Goal: Task Accomplishment & Management: Manage account settings

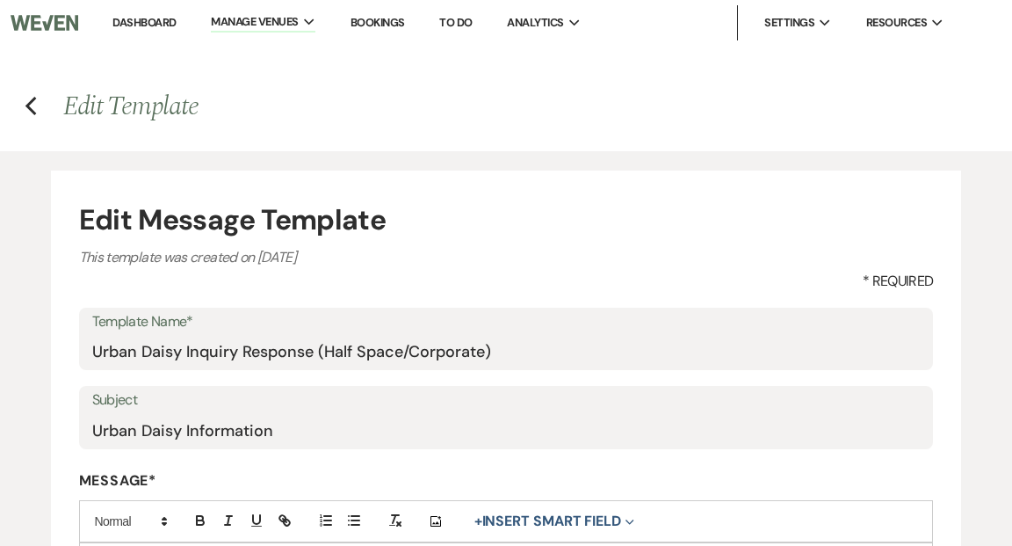
click at [141, 24] on link "Dashboard" at bounding box center [143, 22] width 63 height 15
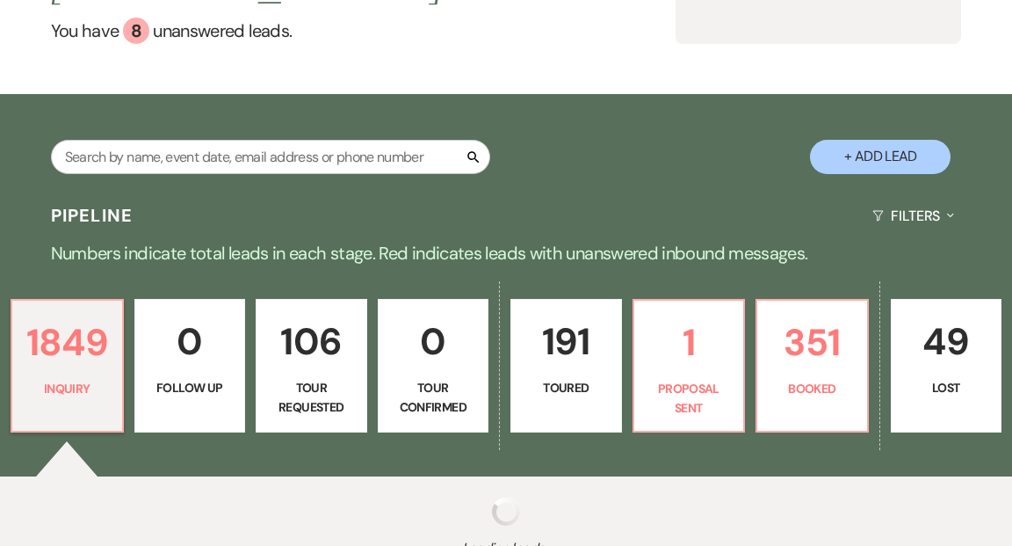
scroll to position [334, 0]
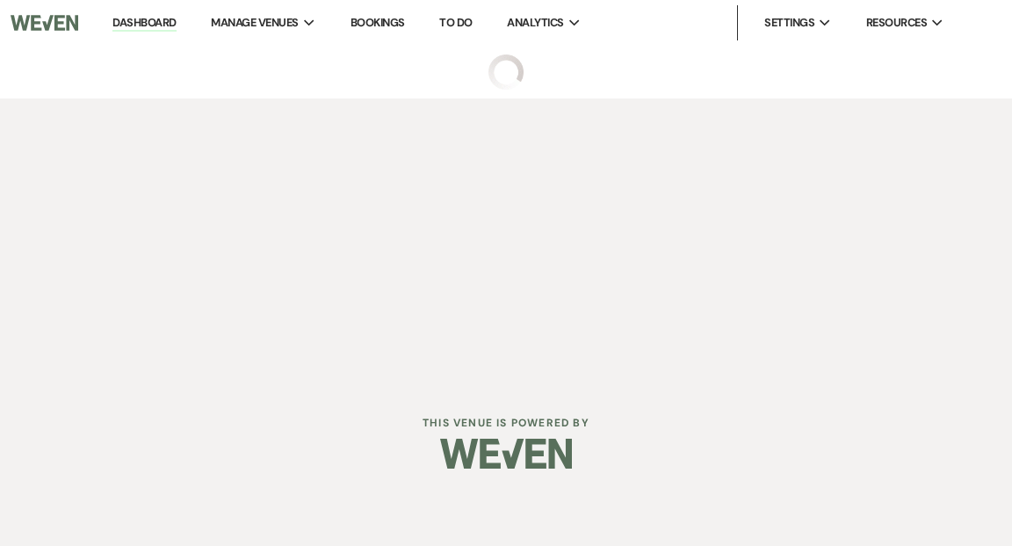
select select "5"
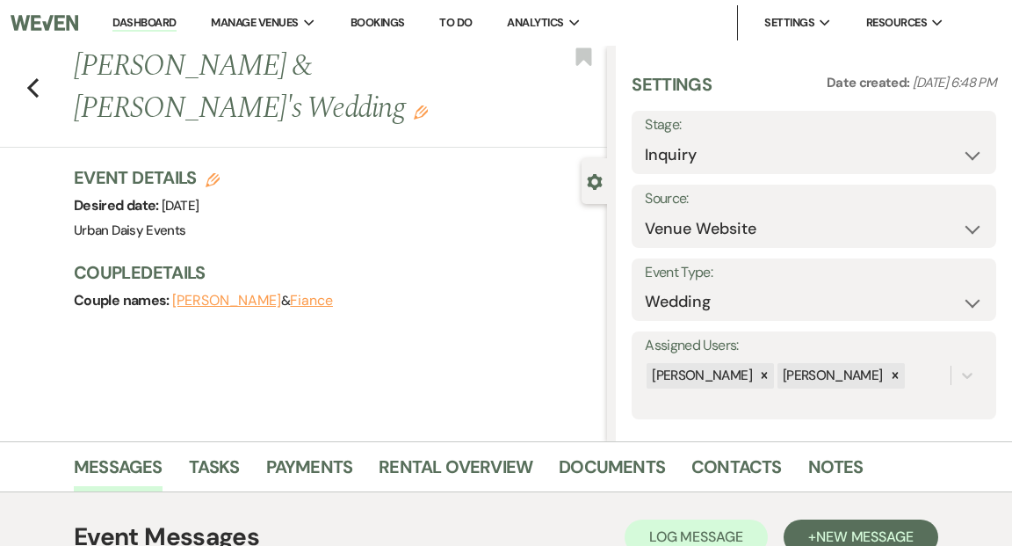
click at [145, 17] on link "Dashboard" at bounding box center [143, 23] width 63 height 17
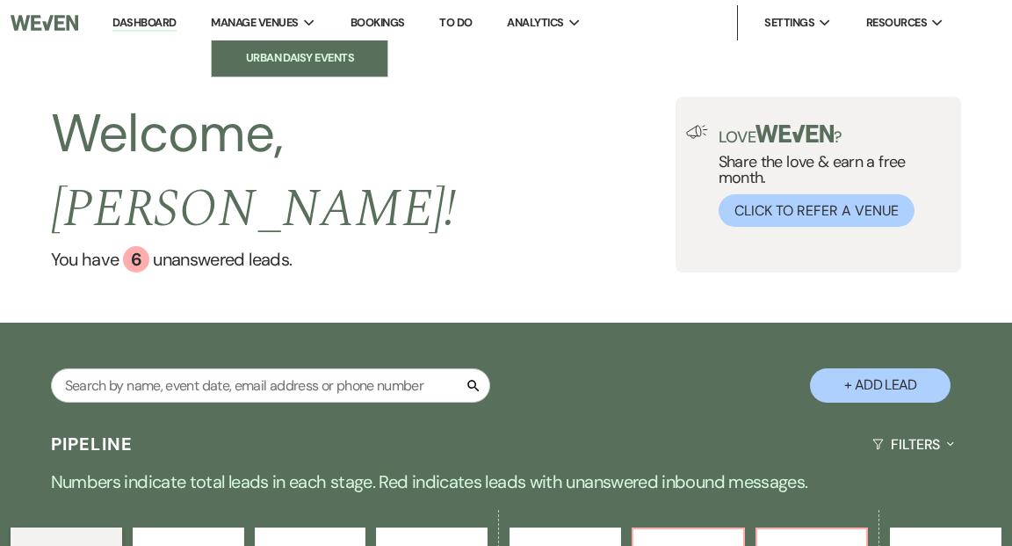
click at [290, 56] on li "Urban Daisy Events" at bounding box center [300, 58] width 158 height 18
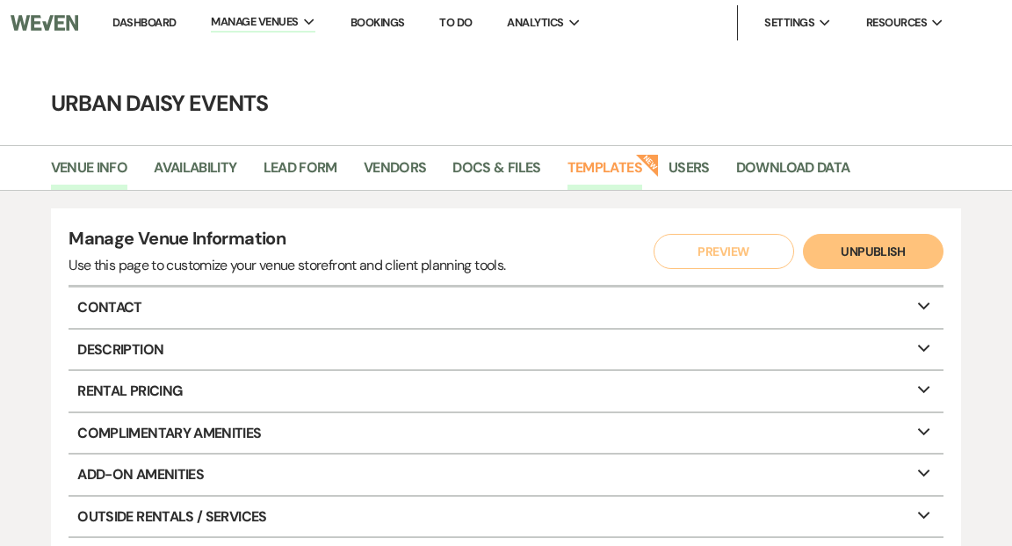
click at [604, 166] on link "Templates" at bounding box center [605, 172] width 75 height 33
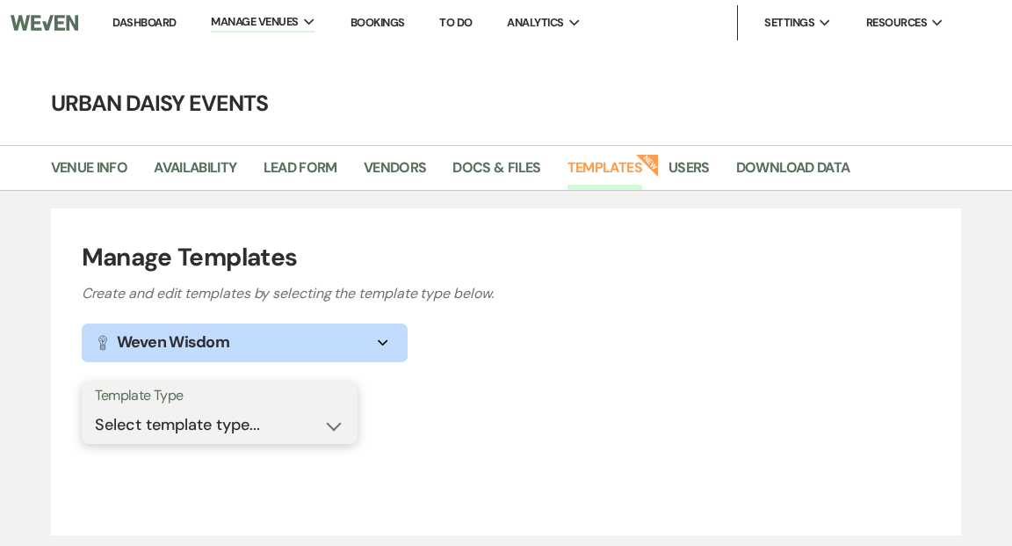
click at [331, 424] on select "Select template type... Task List Message Templates Payment Plan Inventory Item…" at bounding box center [220, 425] width 250 height 34
select select "Message Templates"
click at [95, 408] on select "Select template type... Task List Message Templates Payment Plan Inventory Item…" at bounding box center [220, 425] width 250 height 34
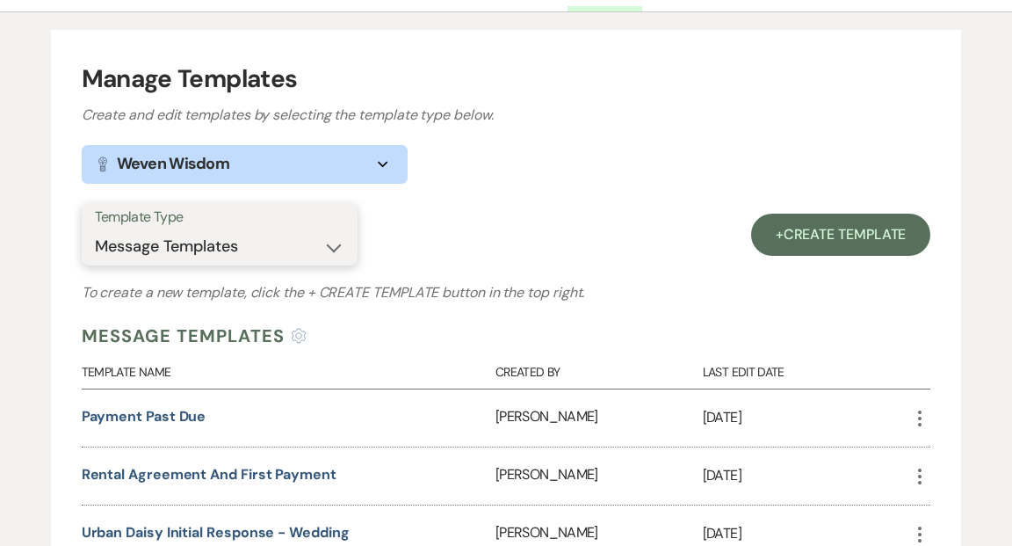
scroll to position [204, 0]
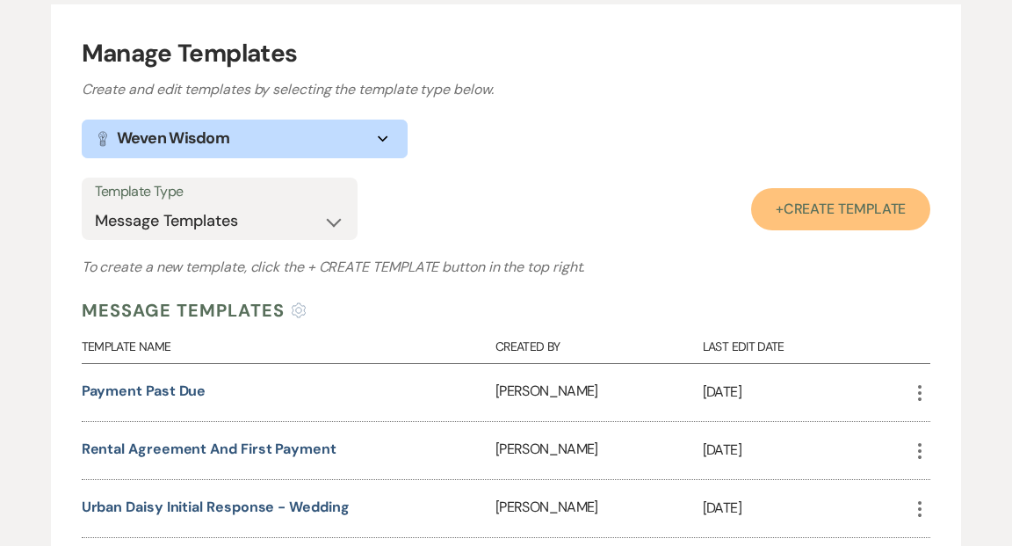
click at [771, 206] on link "+ Create Template" at bounding box center [841, 209] width 180 height 42
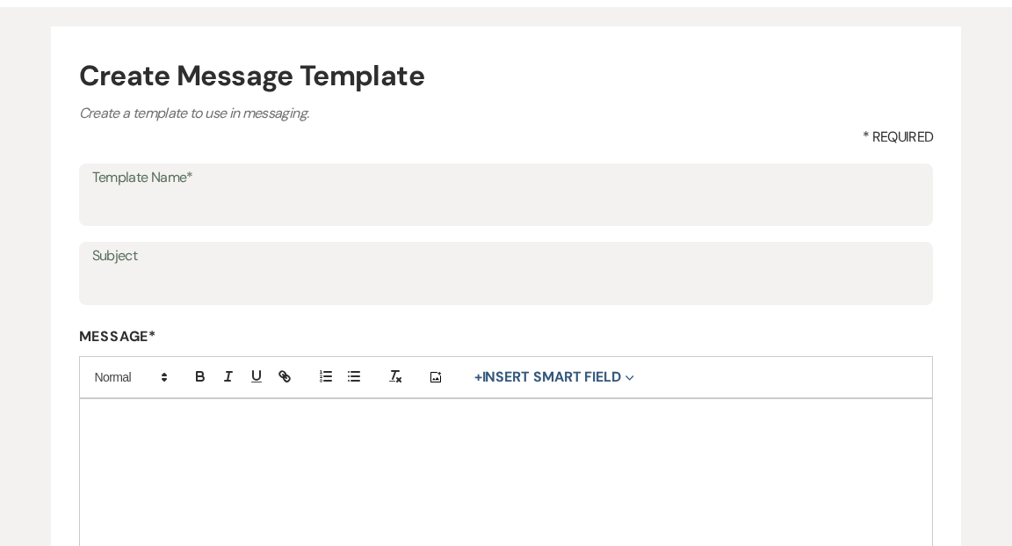
scroll to position [170, 0]
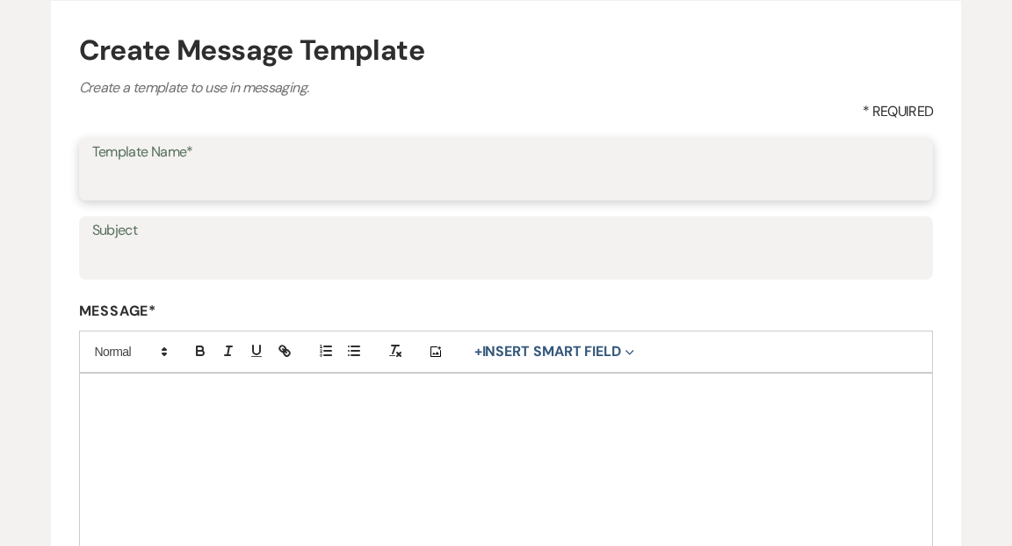
click at [745, 174] on input "Template Name*" at bounding box center [506, 181] width 829 height 34
type input "DOC Follow Up and Thank You"
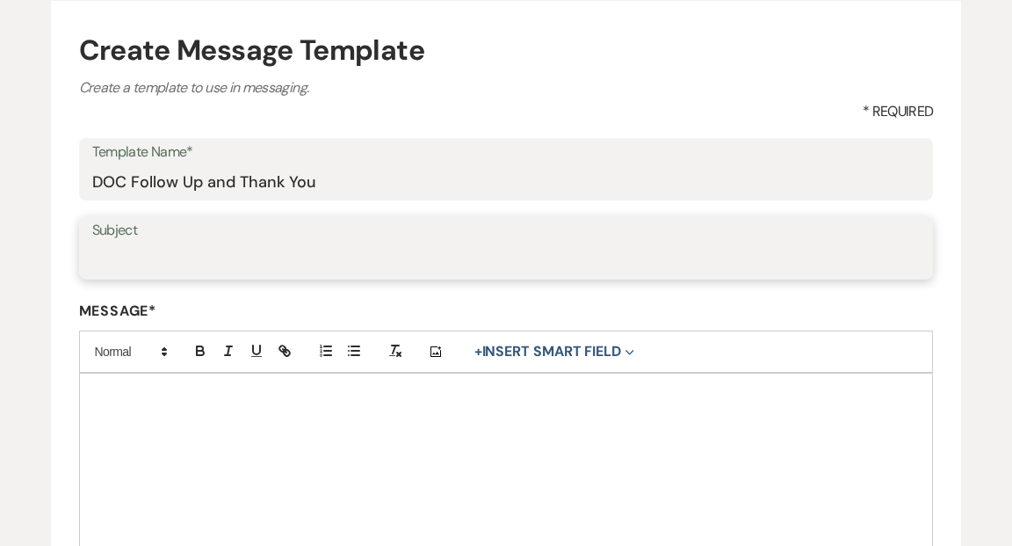
click at [409, 262] on input "Subject" at bounding box center [506, 260] width 829 height 34
type input "We would love your feedback!"
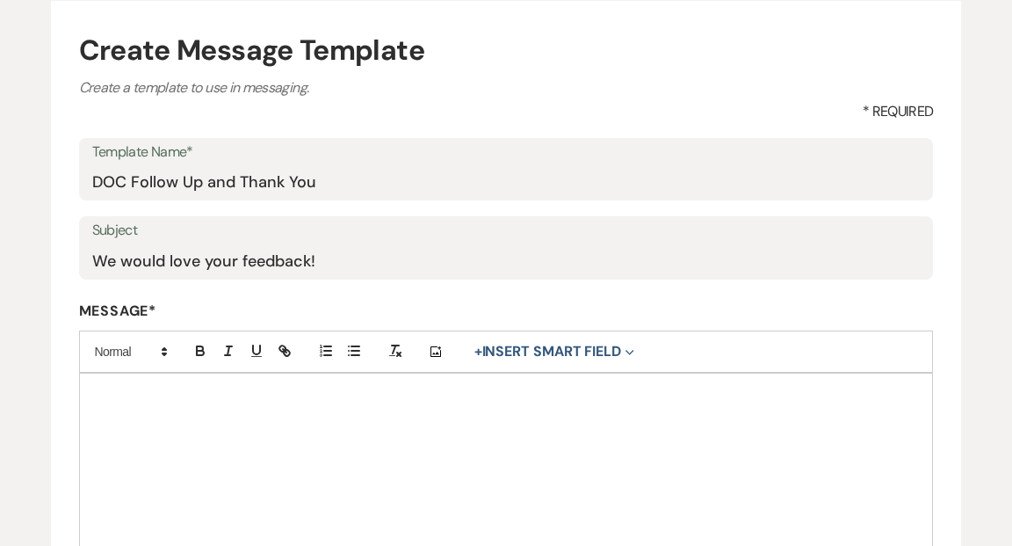
click at [111, 391] on p at bounding box center [506, 393] width 827 height 19
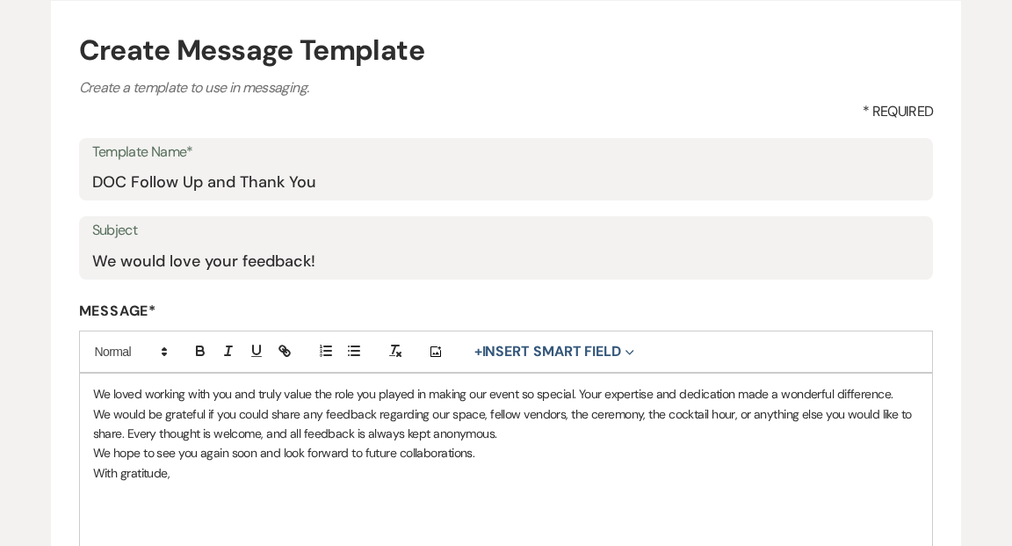
click at [93, 389] on p "We loved working with you and truly value the role you played in making our eve…" at bounding box center [506, 393] width 827 height 19
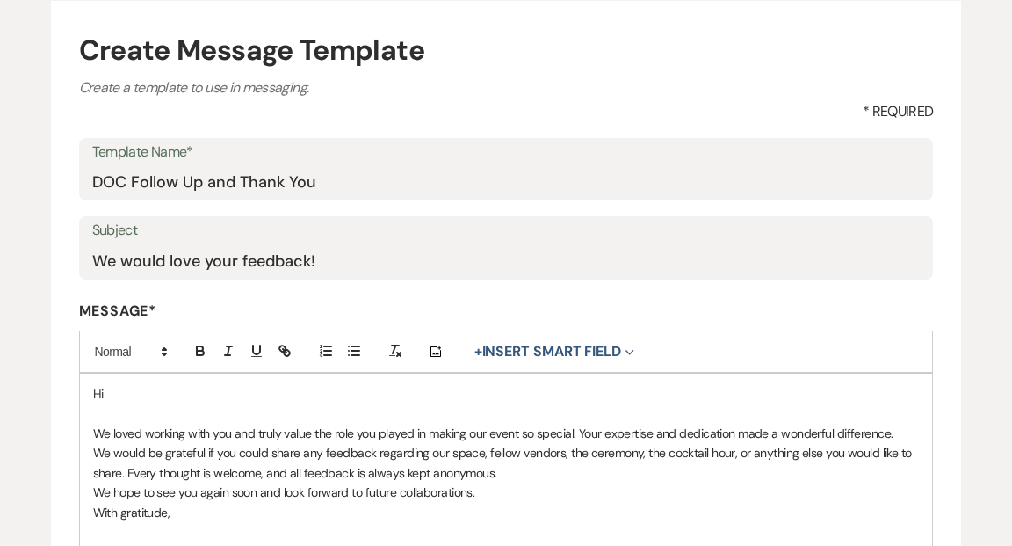
click at [122, 387] on p "Hi" at bounding box center [506, 393] width 827 height 19
click at [629, 350] on use "button" at bounding box center [630, 352] width 8 height 5
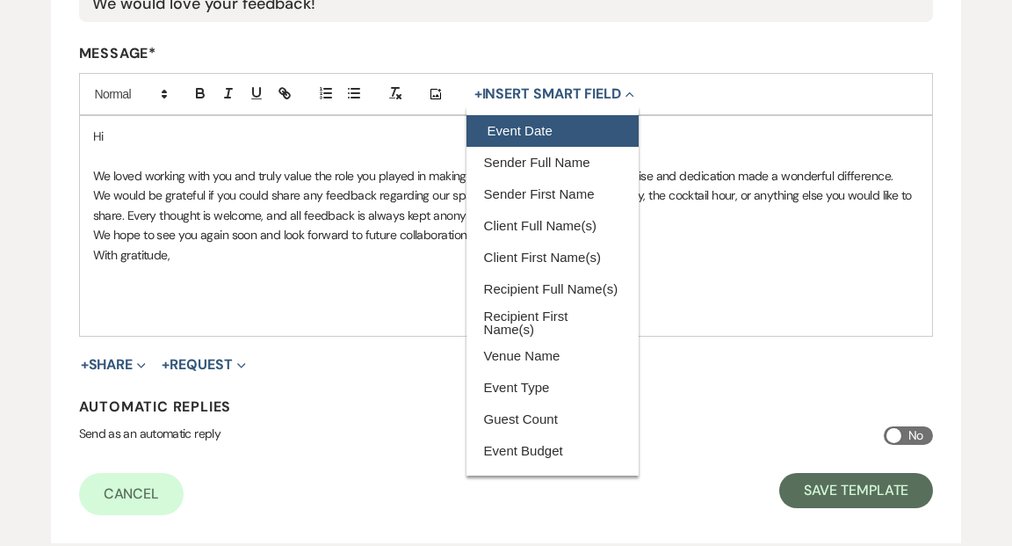
scroll to position [432, 0]
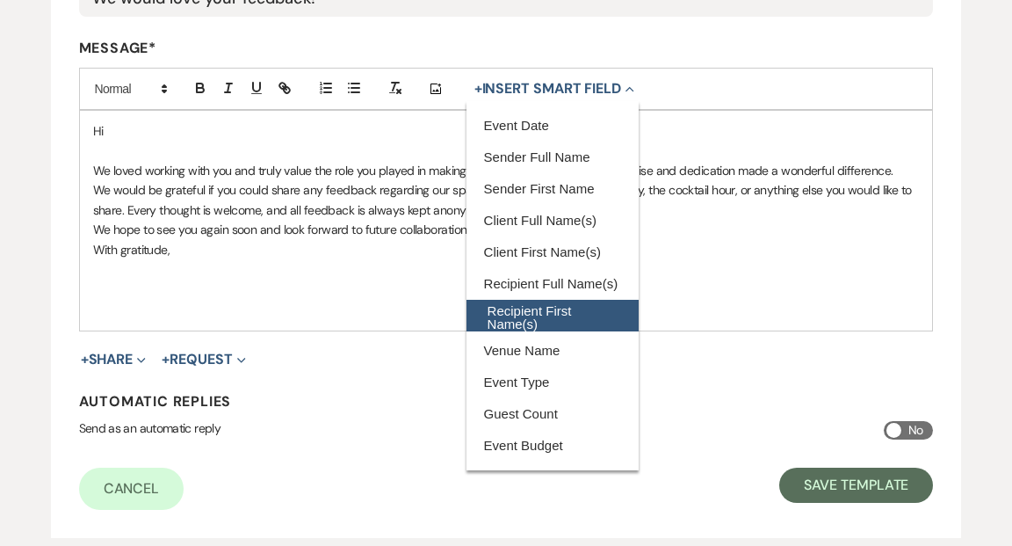
click at [586, 317] on button "Recipient First Name(s)" at bounding box center [553, 316] width 172 height 32
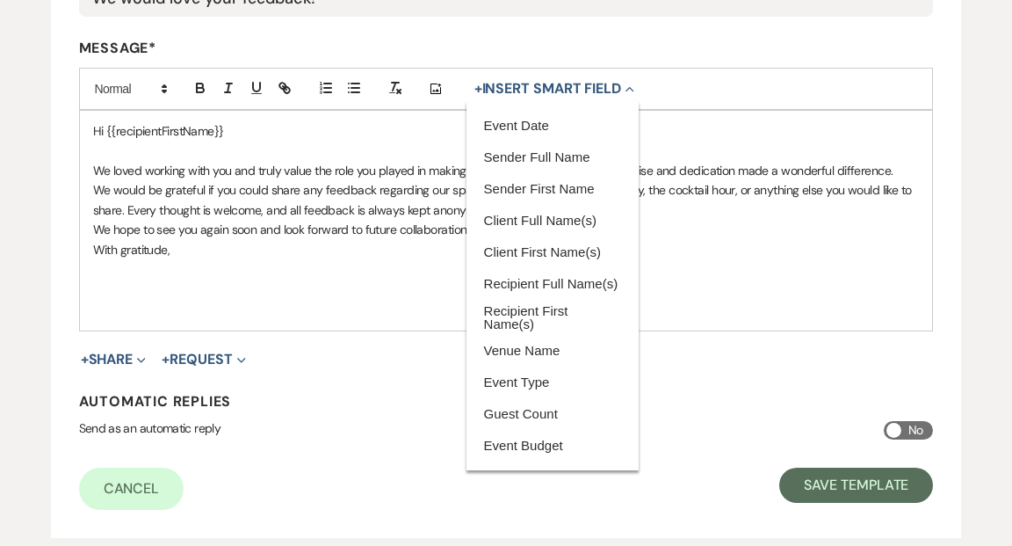
click at [281, 289] on div "Hi {{recipientFirstName}} We loved working with you and truly value the role yo…" at bounding box center [506, 221] width 853 height 220
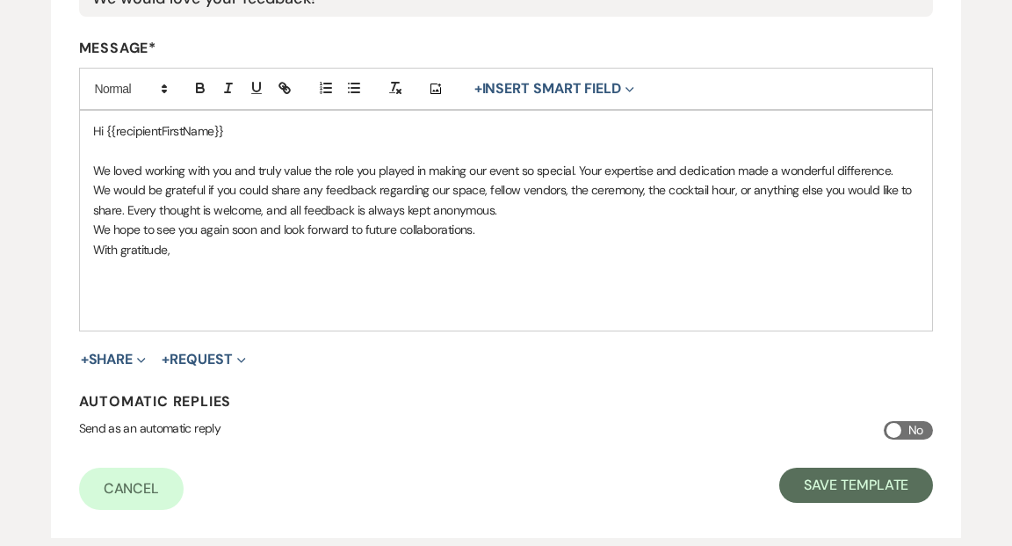
click at [485, 167] on p "We loved working with you and truly value the role you played in making our eve…" at bounding box center [506, 170] width 827 height 19
click at [632, 89] on use "button" at bounding box center [630, 89] width 8 height 5
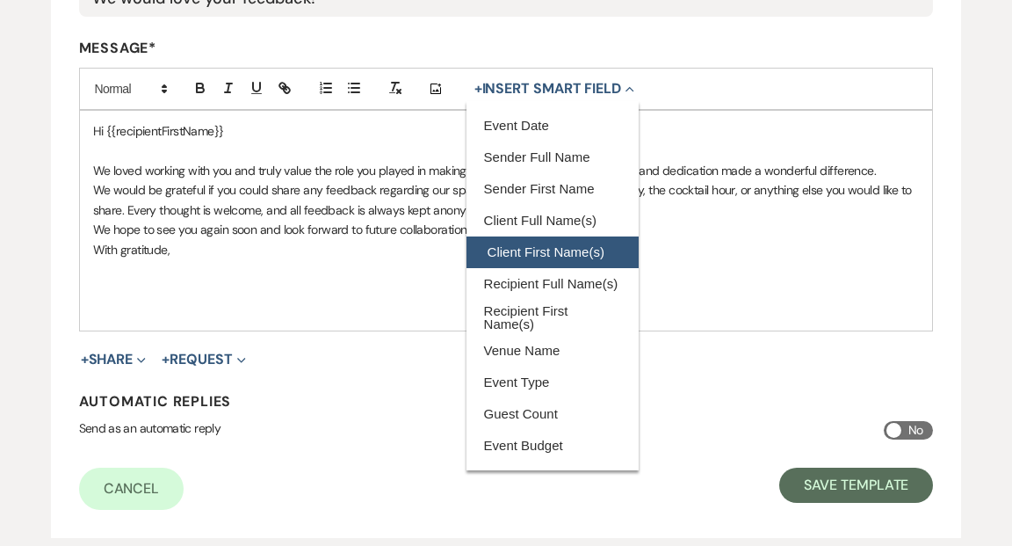
click at [568, 259] on button "Client First Name(s)" at bounding box center [553, 252] width 172 height 32
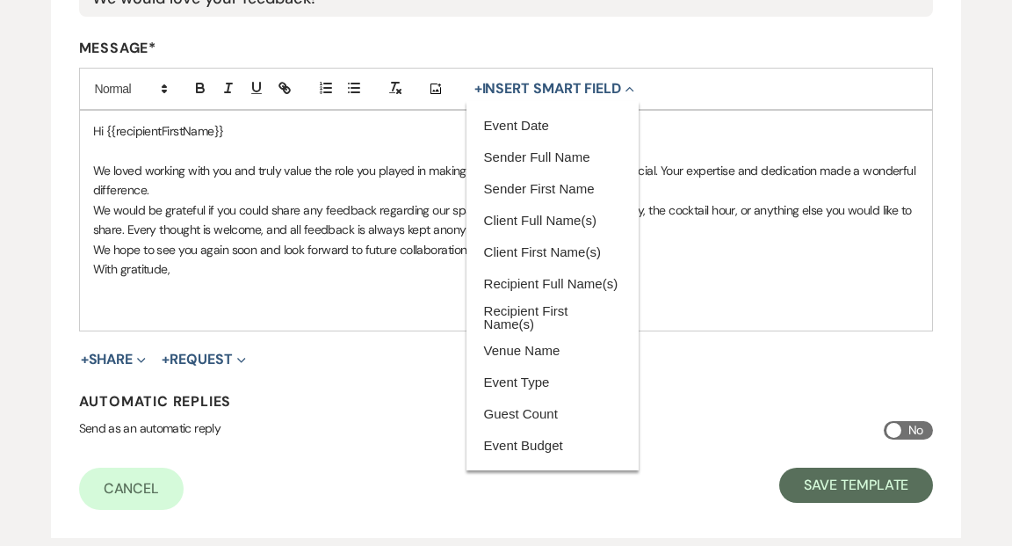
click at [709, 276] on p "With gratitude," at bounding box center [506, 268] width 827 height 19
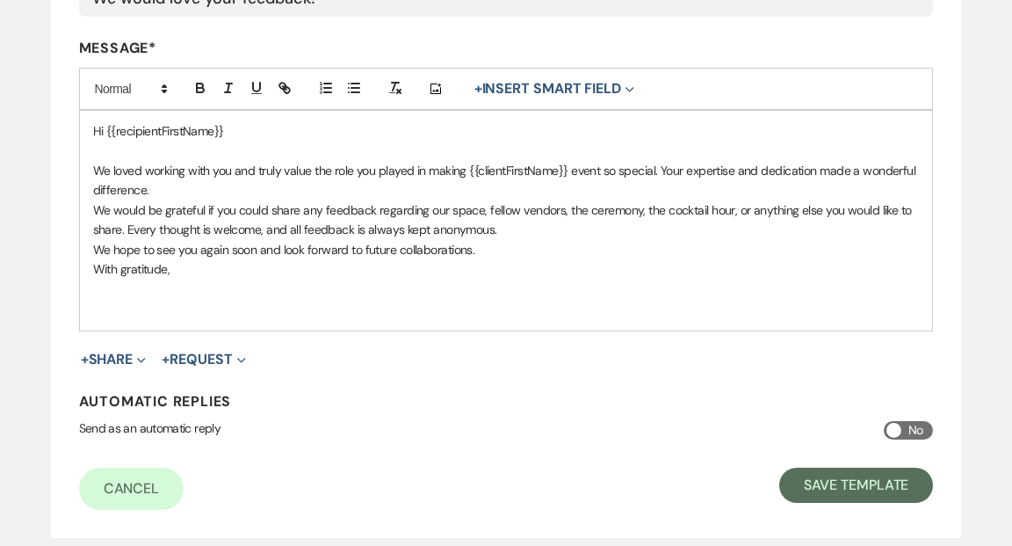
click at [558, 169] on p "We loved working with you and truly value the role you played in making {{clien…" at bounding box center [506, 181] width 827 height 40
click at [583, 272] on p "With gratitude," at bounding box center [506, 268] width 827 height 19
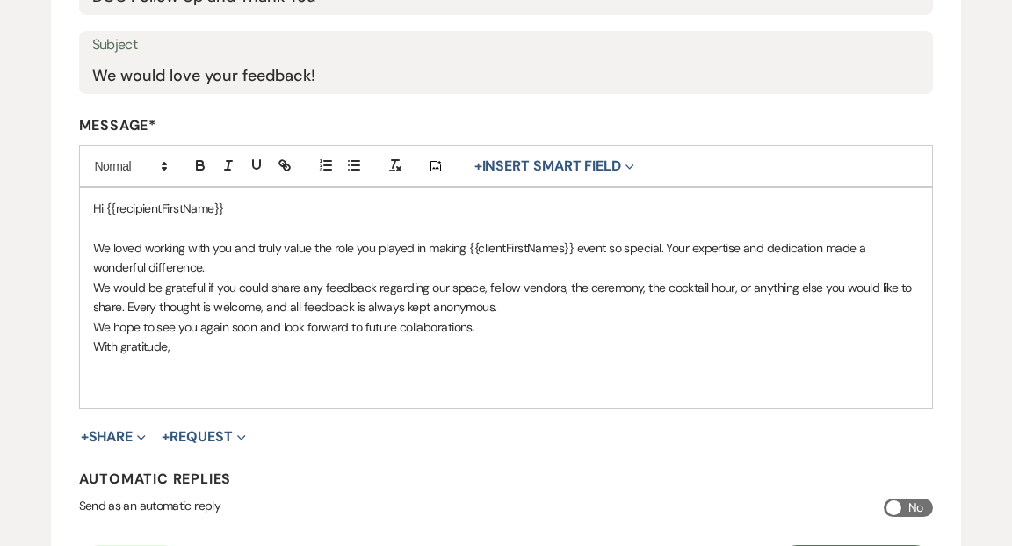
scroll to position [356, 0]
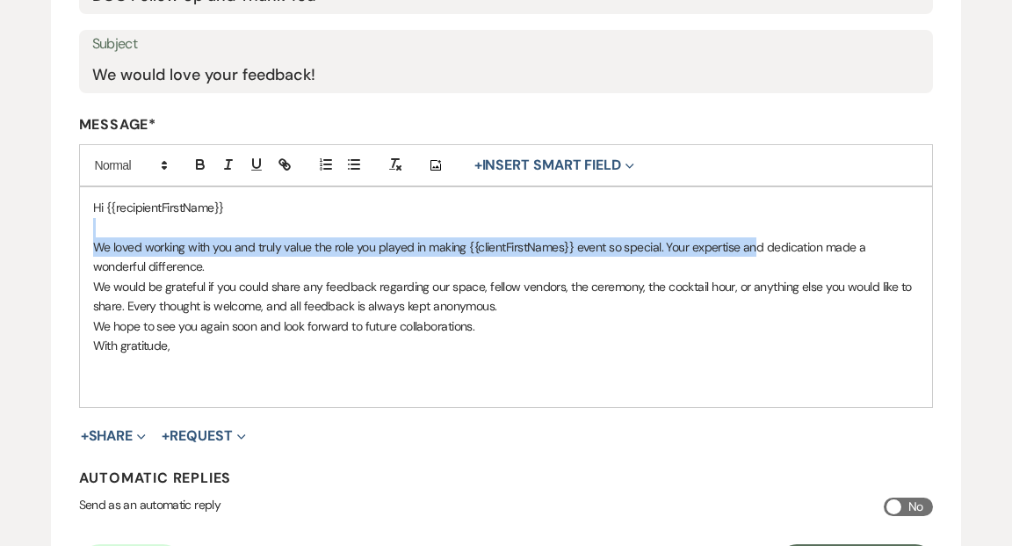
drag, startPoint x: 94, startPoint y: 243, endPoint x: 130, endPoint y: 232, distance: 37.8
click at [130, 232] on div "Hi {{recipientFirstName}} We loved working with you and truly value the role yo…" at bounding box center [506, 297] width 853 height 220
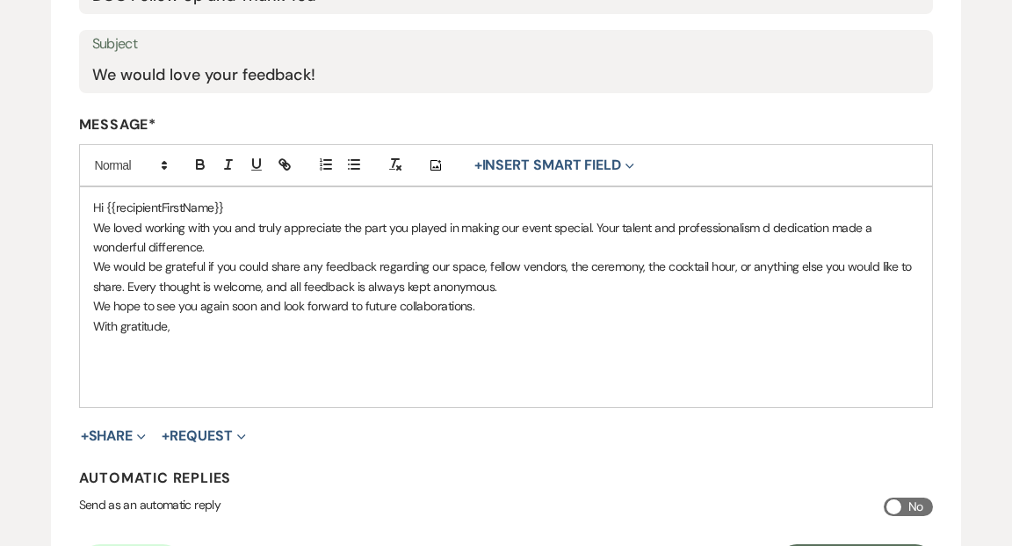
click at [249, 200] on p "Hi {{recipientFirstName}}" at bounding box center [506, 207] width 827 height 19
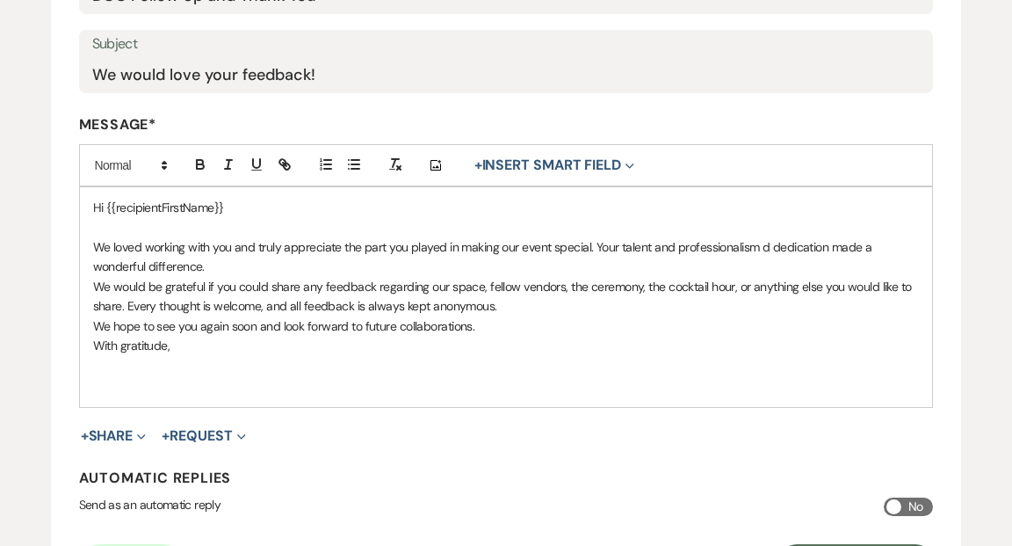
click at [516, 245] on p "We loved working with you and truly appreciate the part you played in making ou…" at bounding box center [506, 257] width 827 height 40
click at [631, 165] on use "button" at bounding box center [630, 165] width 8 height 5
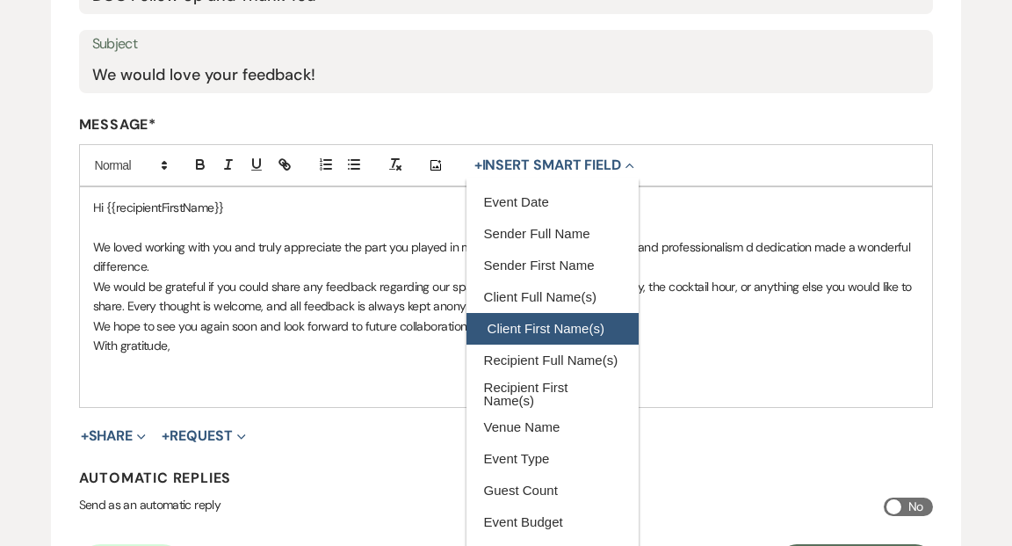
click at [561, 322] on button "Client First Name(s)" at bounding box center [553, 329] width 172 height 32
click at [566, 325] on button "Client First Name(s)" at bounding box center [553, 329] width 172 height 32
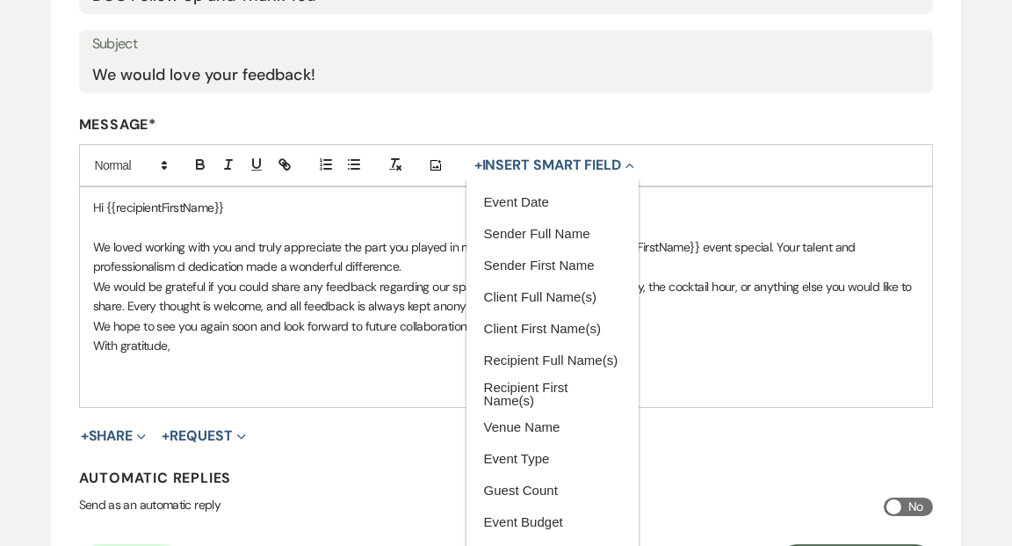
click at [660, 259] on p "We loved working with you and truly appreciate the part you played in making {{…" at bounding box center [506, 257] width 827 height 40
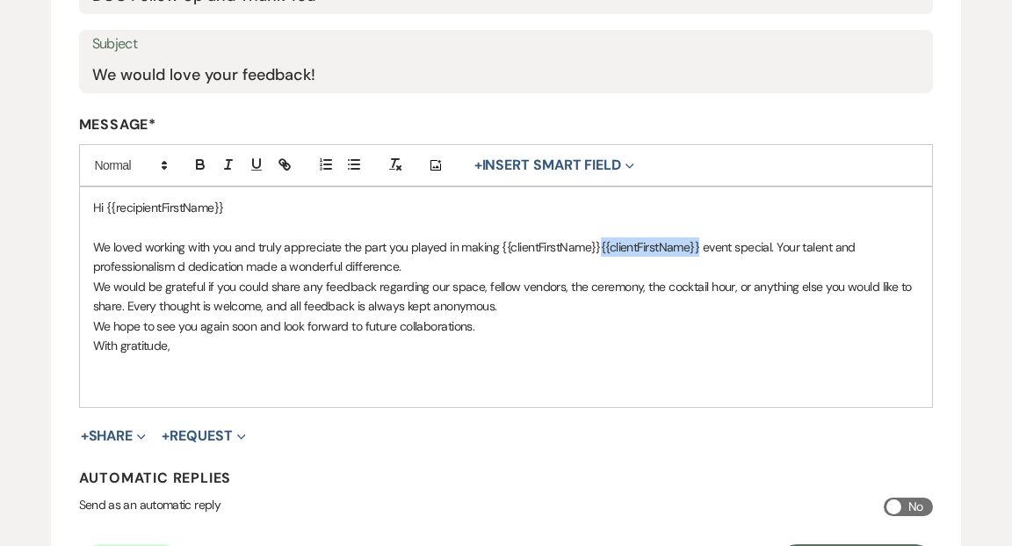
drag, startPoint x: 700, startPoint y: 245, endPoint x: 600, endPoint y: 244, distance: 100.2
click at [600, 244] on p "We loved working with you and truly appreciate the part you played in making {{…" at bounding box center [506, 257] width 827 height 40
click at [590, 244] on p "We loved working with you and truly appreciate the part you played in making {{…" at bounding box center [506, 257] width 827 height 40
click at [857, 248] on p "We loved working with you and truly appreciate the part you played in making {{…" at bounding box center [506, 257] width 827 height 40
click at [908, 248] on p "We loved working with you and truly appreciate the part you played in making {{…" at bounding box center [506, 257] width 827 height 40
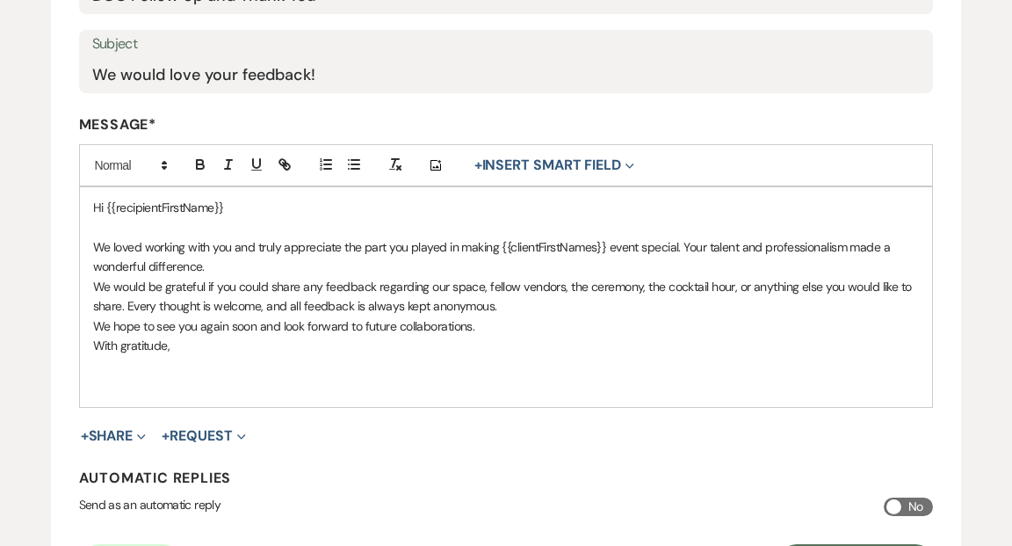
click at [93, 284] on p "We would be grateful if you could share any feedback regarding our space, fello…" at bounding box center [506, 297] width 827 height 40
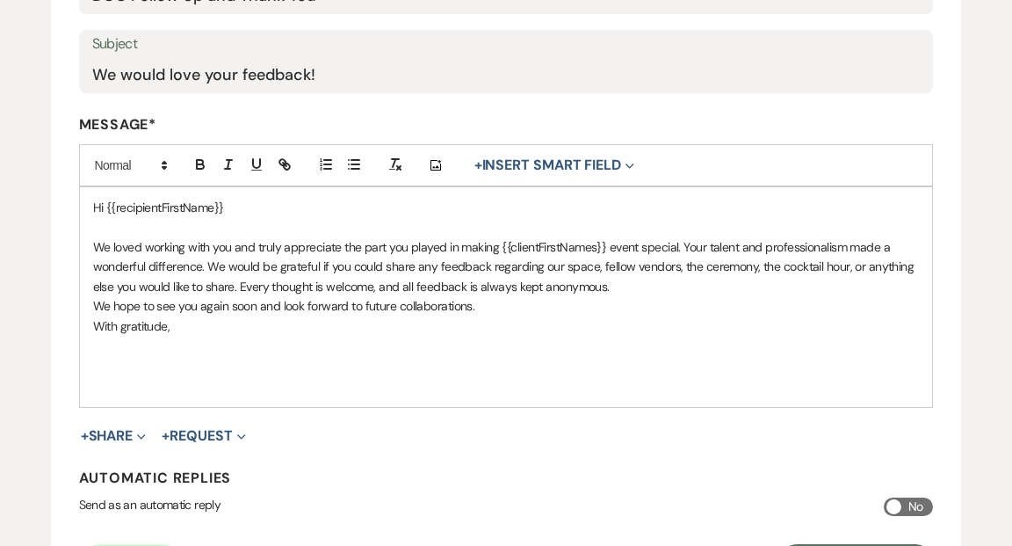
click at [200, 265] on p "We loved working with you and truly appreciate the part you played in making {{…" at bounding box center [506, 266] width 827 height 59
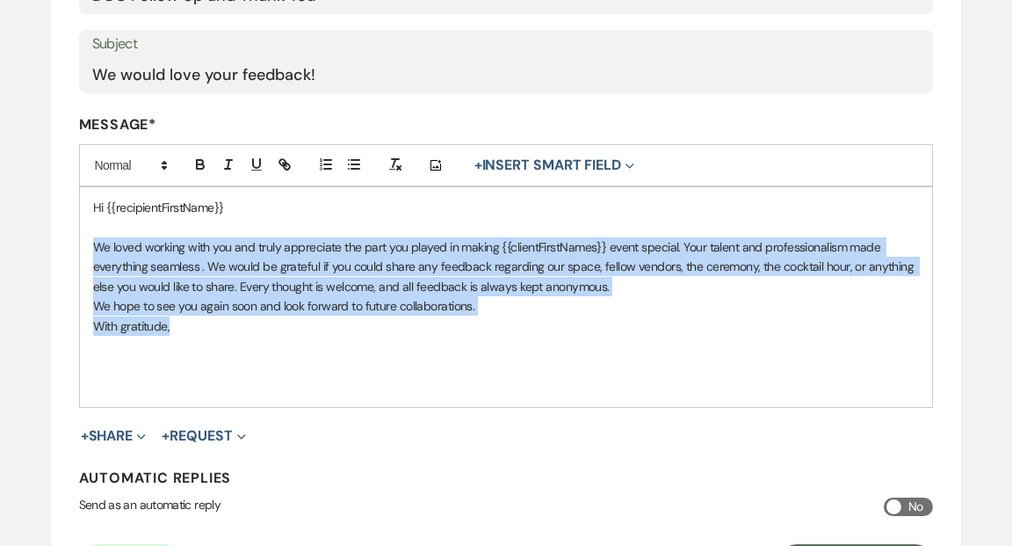
drag, startPoint x: 93, startPoint y: 244, endPoint x: 351, endPoint y: 375, distance: 288.8
click at [351, 375] on div "Hi {{recipientFirstName}} We loved working with you and truly appreciate the pa…" at bounding box center [506, 297] width 853 height 220
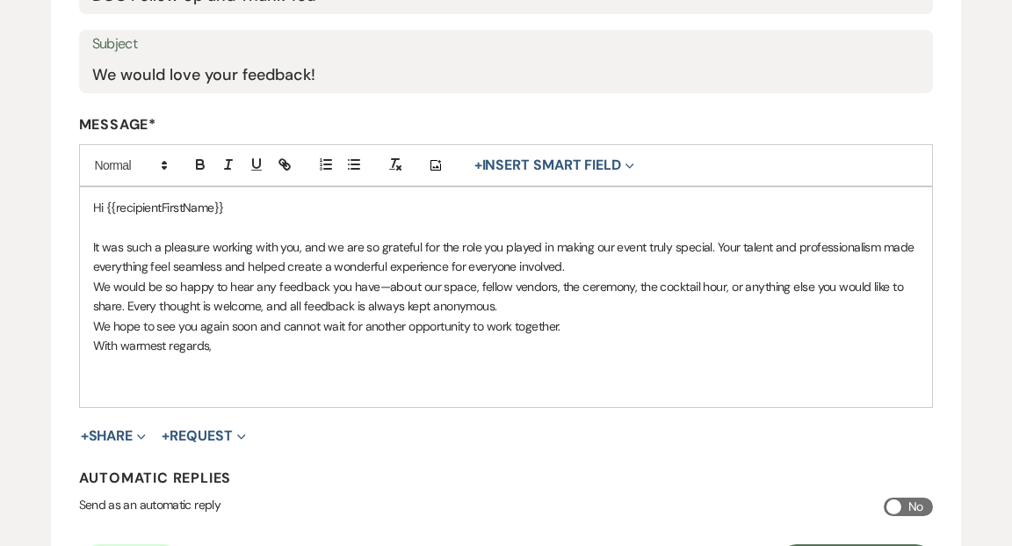
click at [612, 244] on p "It was such a pleasure working with you, and we are so grateful for the role yo…" at bounding box center [506, 257] width 827 height 40
click at [631, 165] on use "button" at bounding box center [630, 165] width 8 height 5
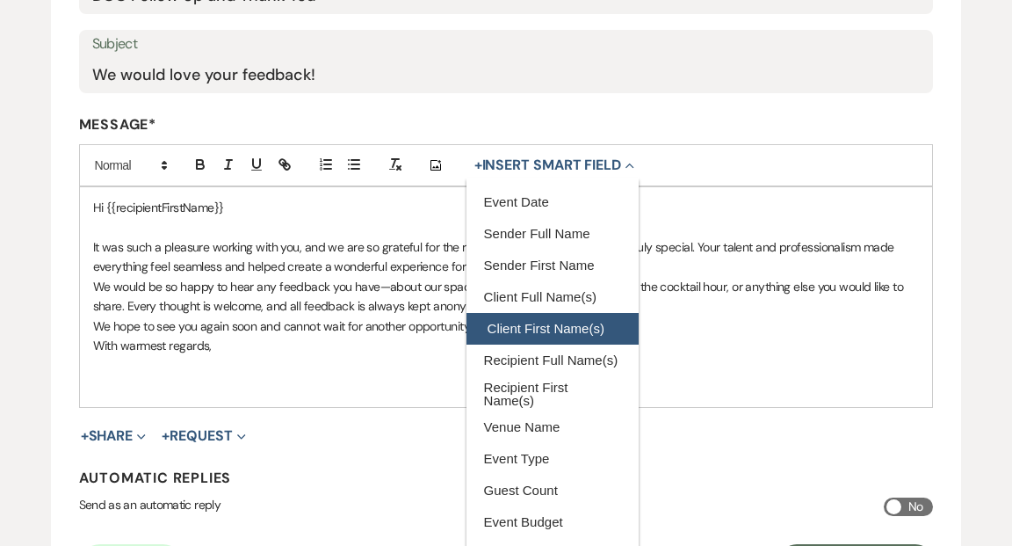
click at [563, 321] on button "Client First Name(s)" at bounding box center [553, 329] width 172 height 32
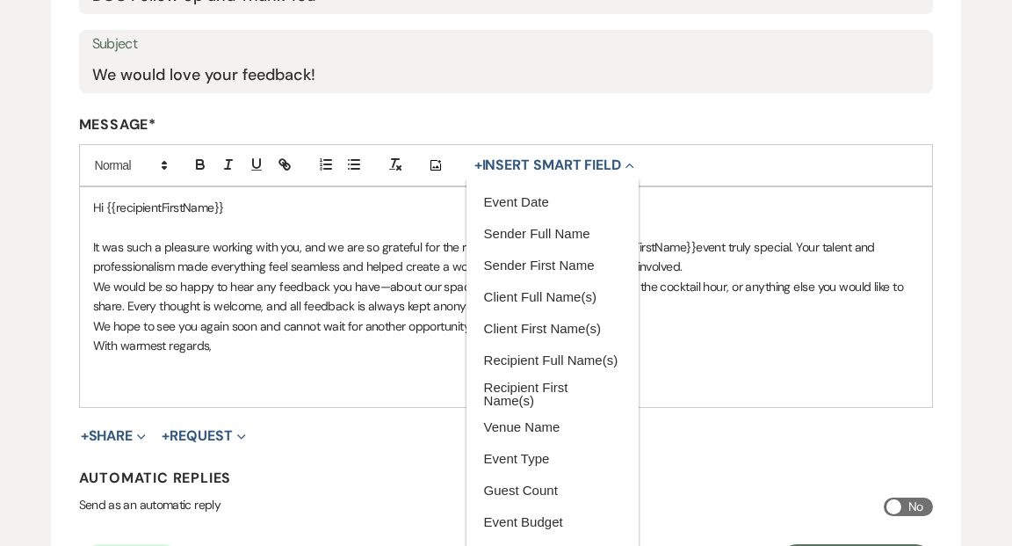
click at [706, 265] on p "It was such a pleasure working with you, and we are so grateful for the role yo…" at bounding box center [506, 257] width 827 height 40
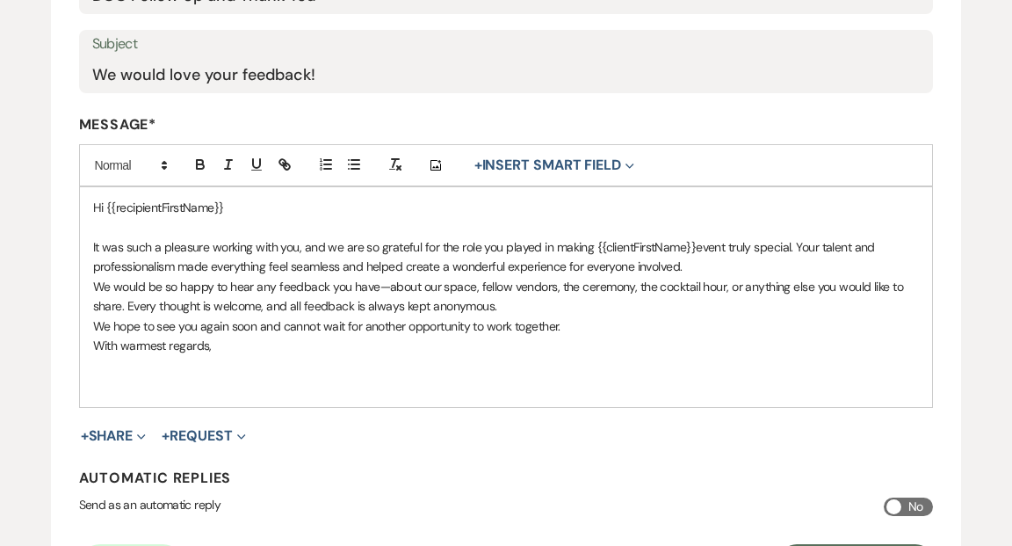
click at [681, 246] on p "It was such a pleasure working with you, and we are so grateful for the role yo…" at bounding box center [506, 257] width 827 height 40
click at [698, 243] on p "It was such a pleasure working with you, and we are so grateful for the role yo…" at bounding box center [506, 257] width 827 height 40
click at [382, 284] on p "We would be so happy to hear any feedback you have—about our space, fellow vend…" at bounding box center [506, 297] width 827 height 40
click at [625, 285] on p "We would be so happy to hear any feedback you have about our space, fellow vend…" at bounding box center [506, 297] width 827 height 40
click at [518, 303] on p "We would be so happy to hear any feedback you have about our space, fellow vend…" at bounding box center [506, 297] width 827 height 40
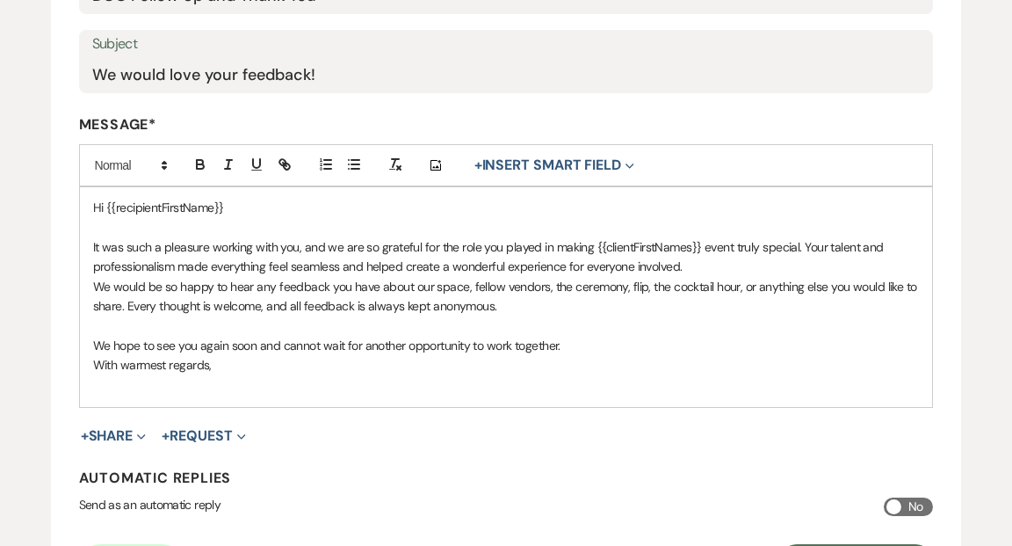
click at [562, 344] on p "We hope to see you again soon and cannot wait for another opportunity to work t…" at bounding box center [506, 345] width 827 height 19
click at [289, 307] on p "We would be so happy to hear any feedback you have about our space, fellow vend…" at bounding box center [506, 297] width 827 height 40
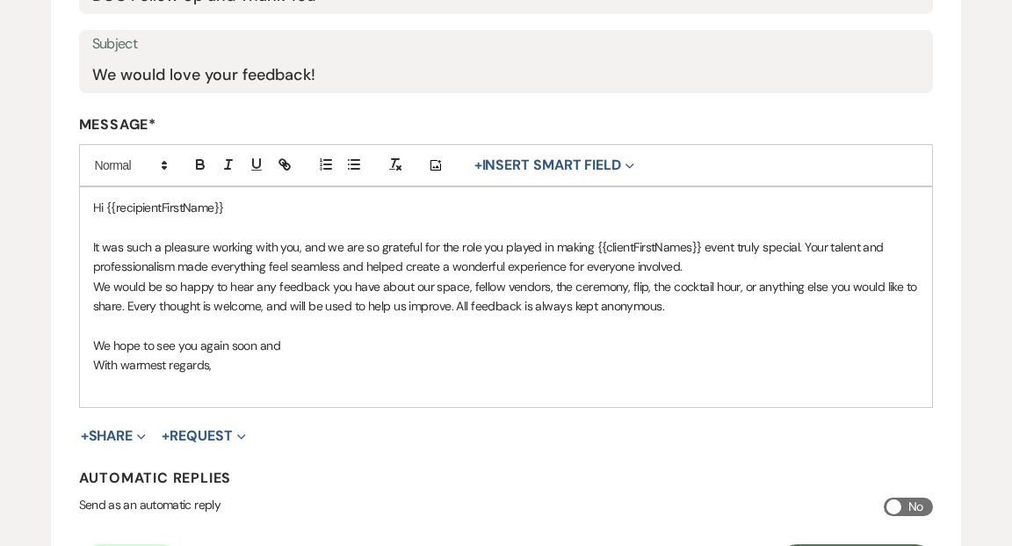
click at [666, 305] on p "We would be so happy to hear any feedback you have about our space, fellow vend…" at bounding box center [506, 297] width 827 height 40
click at [329, 285] on p "We would be so happy to hear any feedback you have about our space, fellow vend…" at bounding box center [506, 297] width 827 height 40
click at [282, 345] on p "We hope to see you again soon and" at bounding box center [506, 345] width 827 height 19
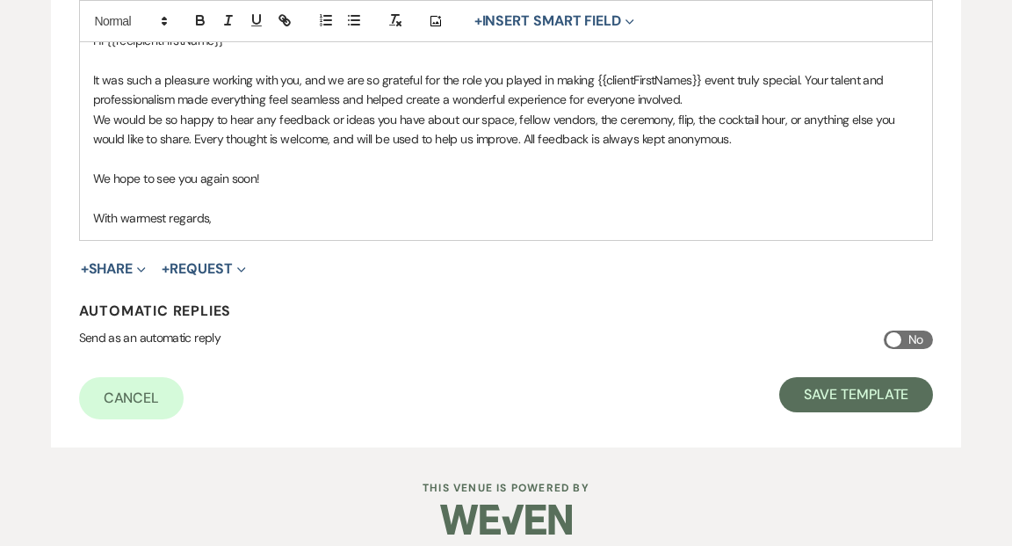
scroll to position [520, 0]
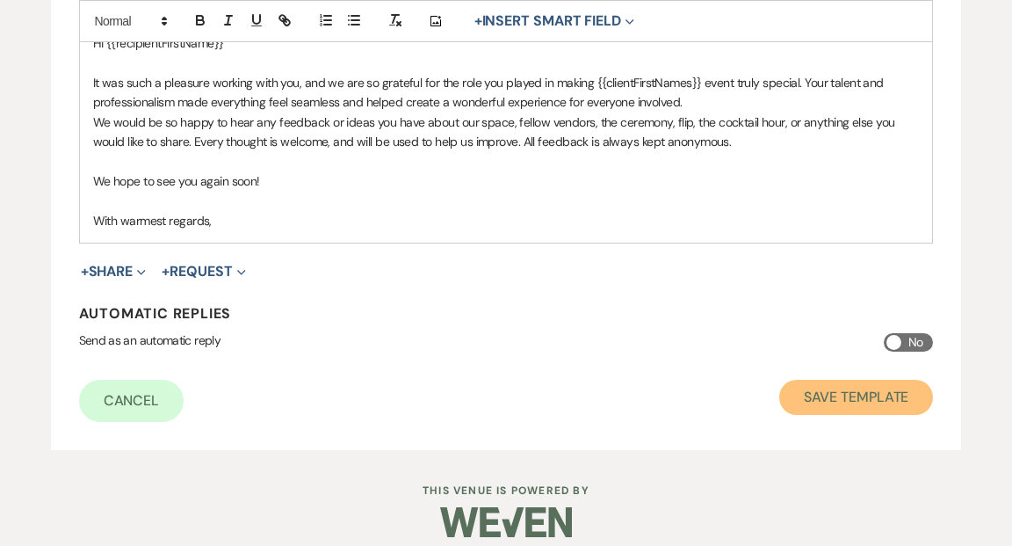
click at [810, 395] on button "Save Template" at bounding box center [856, 397] width 154 height 35
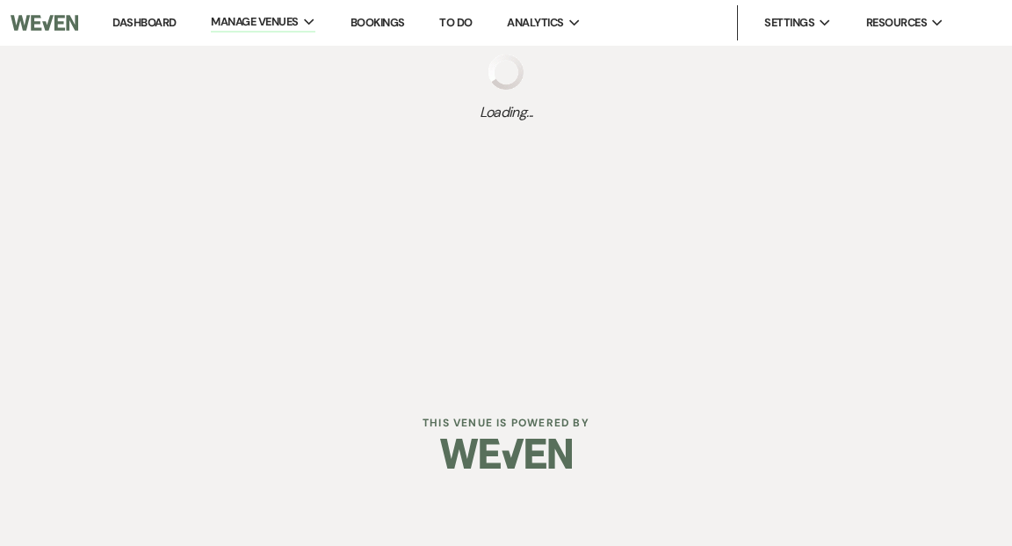
select select "Message Templates"
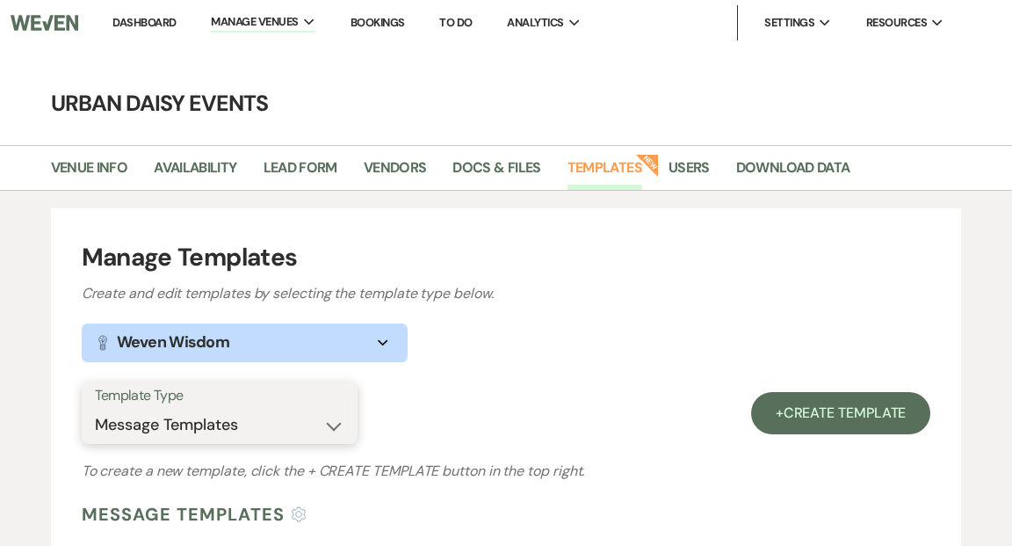
click at [334, 424] on select "Select template type... Task List Message Templates Payment Plan Inventory Item…" at bounding box center [220, 425] width 250 height 34
click at [95, 408] on select "Select template type... Task List Message Templates Payment Plan Inventory Item…" at bounding box center [220, 425] width 250 height 34
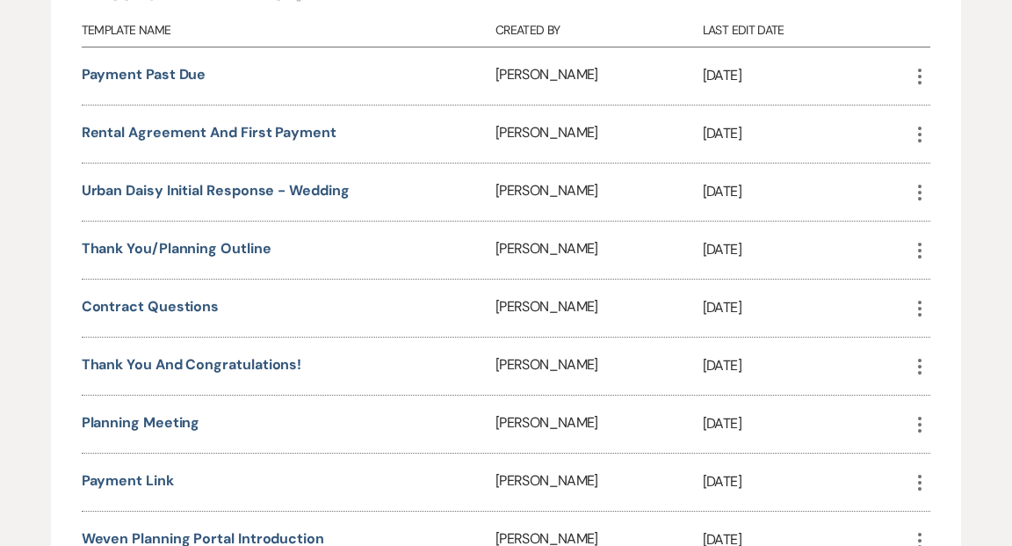
scroll to position [523, 0]
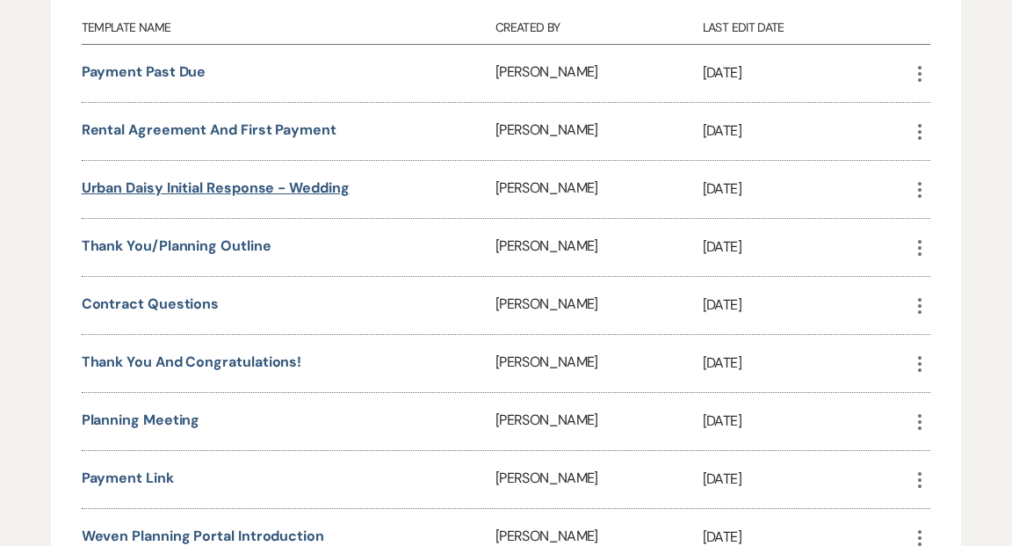
click at [312, 184] on link "Urban Daisy Initial Response - Wedding" at bounding box center [216, 187] width 268 height 18
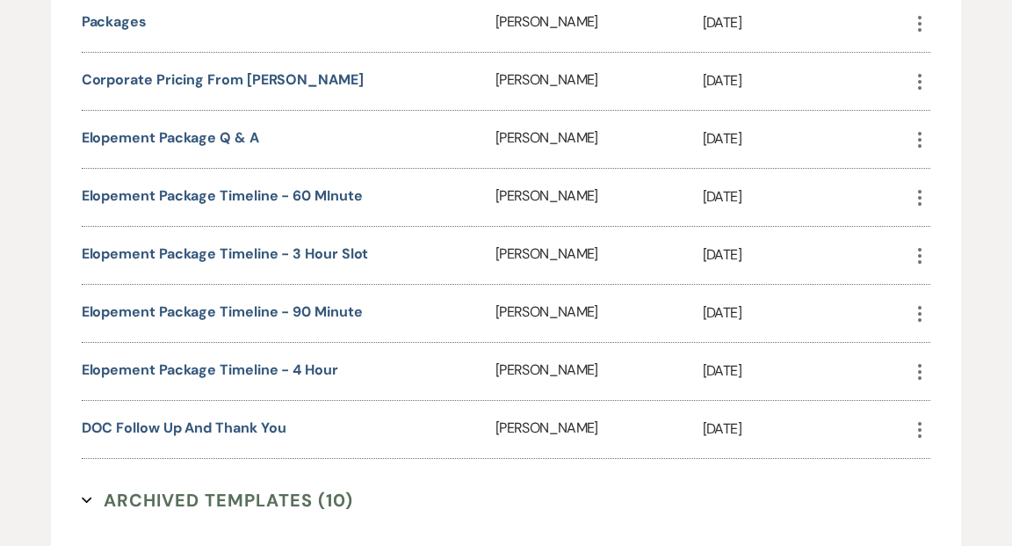
scroll to position [2976, 0]
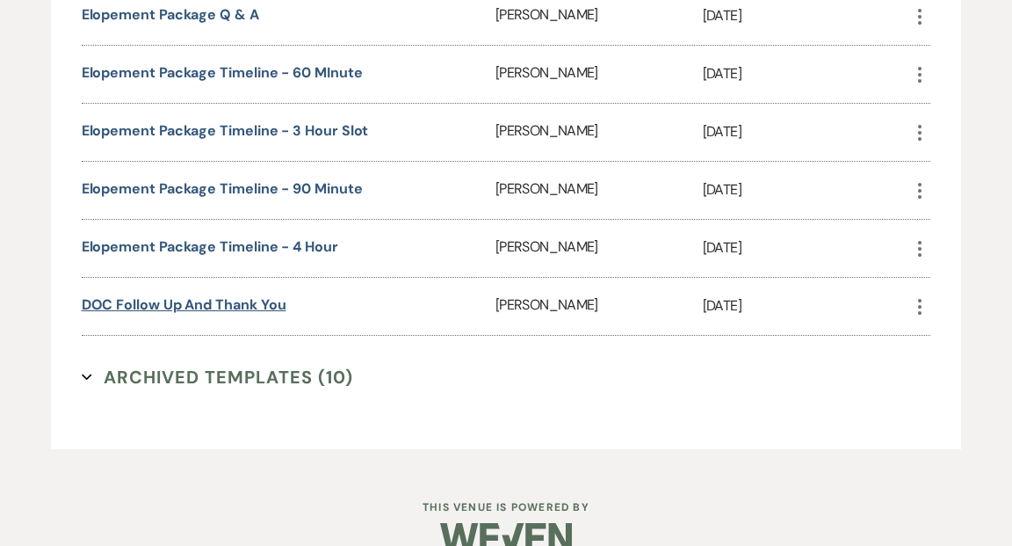
click at [161, 295] on link "DOC Follow Up and Thank You" at bounding box center [184, 304] width 205 height 18
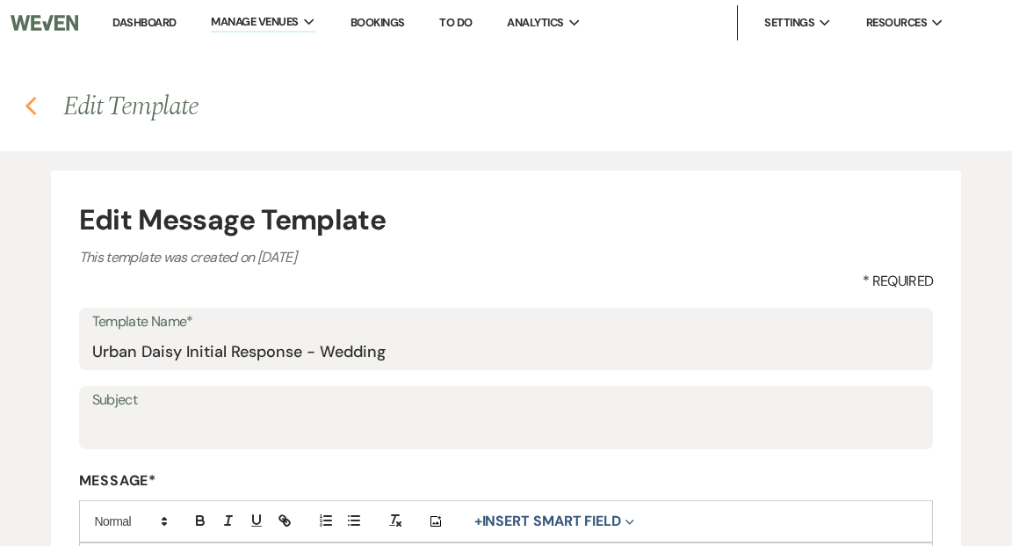
click at [27, 106] on use "button" at bounding box center [30, 106] width 11 height 19
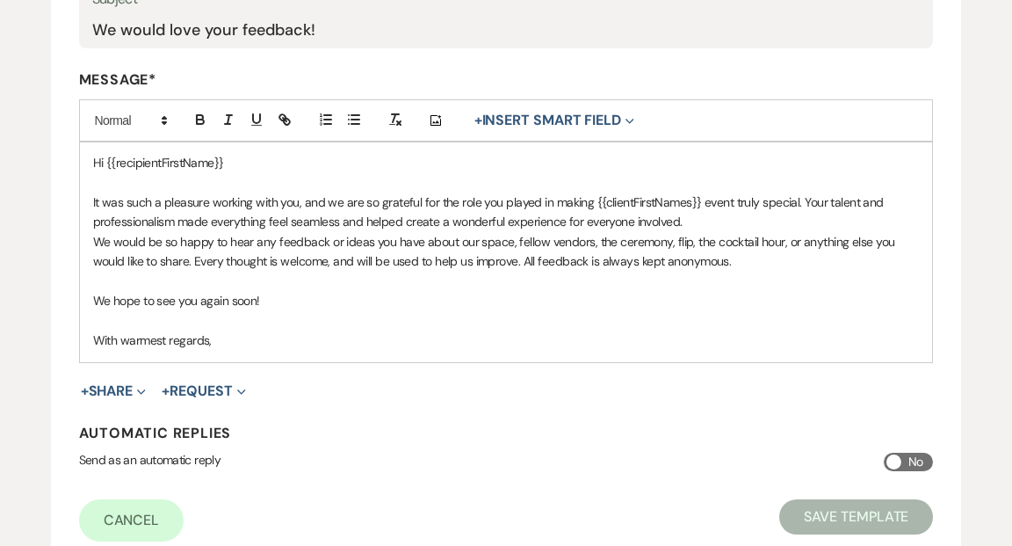
scroll to position [456, 0]
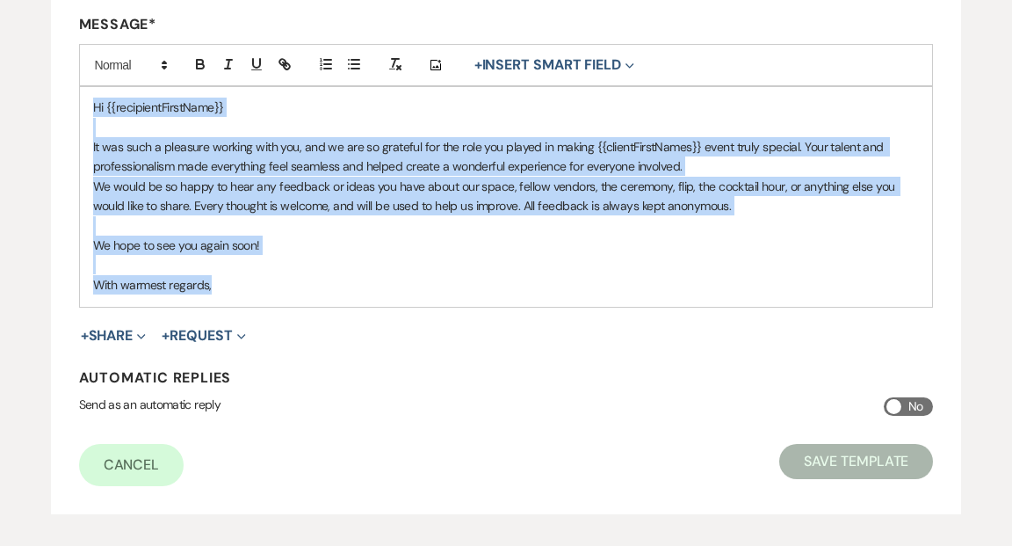
drag, startPoint x: 91, startPoint y: 105, endPoint x: 475, endPoint y: 296, distance: 429.5
click at [475, 296] on div "Hi {{recipientFirstName}} It was such a pleasure working with you, and we are s…" at bounding box center [506, 197] width 853 height 220
copy div "Hi {{recipientFirstName}} It was such a pleasure working with you, and we are s…"
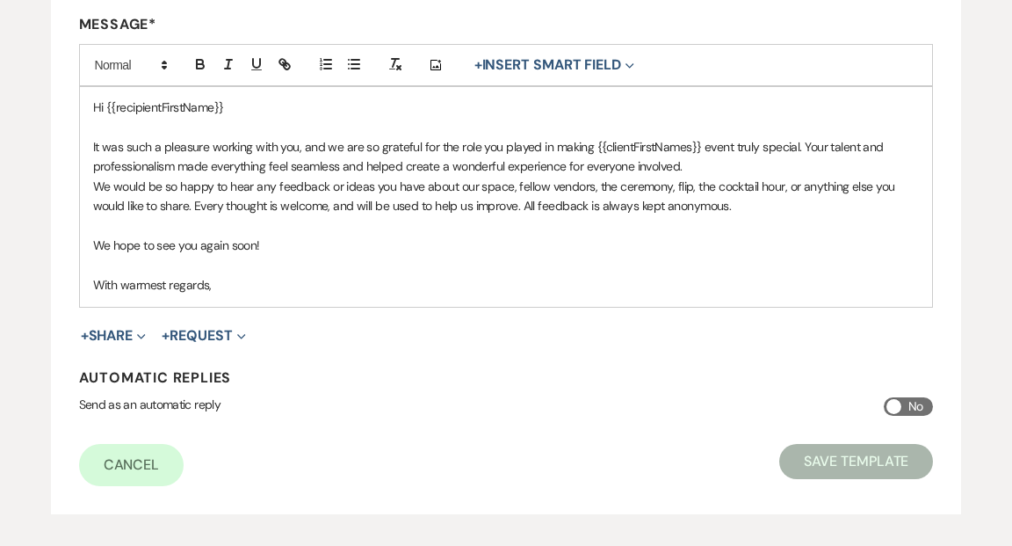
click at [17, 193] on div "Edit Message Template This template was created on Sep 22, 2025 * Required Temp…" at bounding box center [506, 104] width 1012 height 819
